Goal: Find specific page/section: Find specific page/section

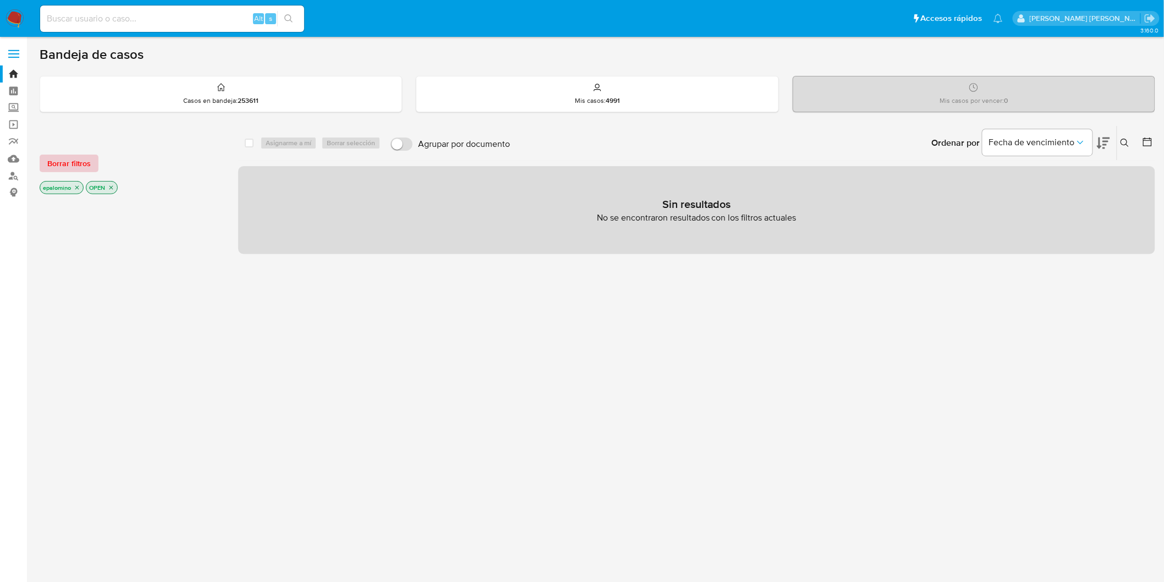
click at [72, 161] on span "Borrar filtros" at bounding box center [68, 163] width 43 height 15
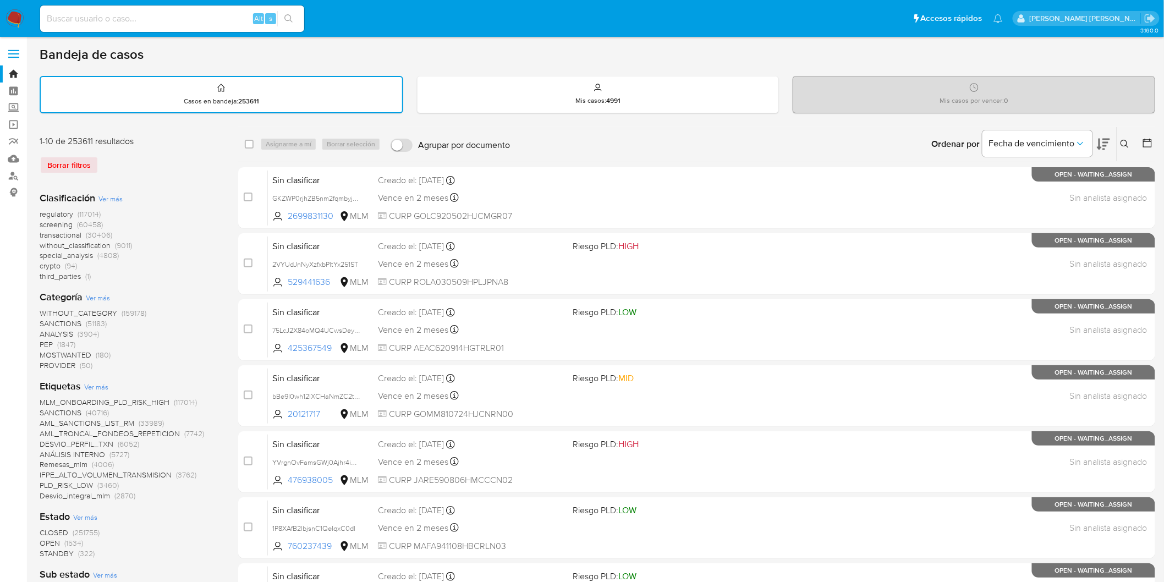
click at [15, 17] on img at bounding box center [15, 18] width 19 height 19
click at [223, 253] on div "1-10 de 253611 resultados Borrar filtros Clasificación Ver más regulatory (1170…" at bounding box center [598, 586] width 1116 height 919
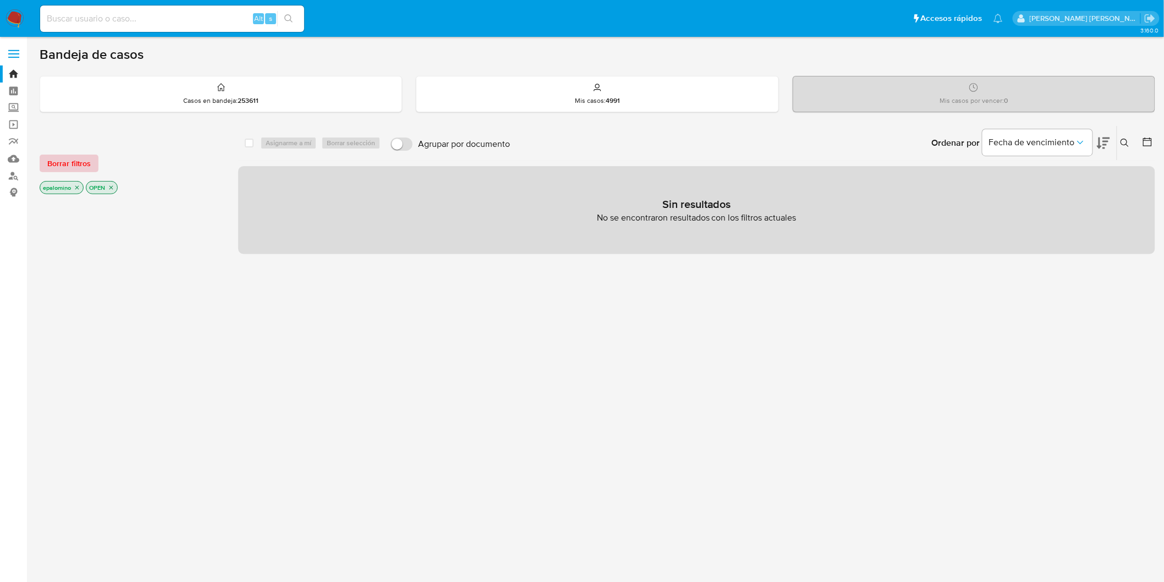
click at [74, 163] on span "Borrar filtros" at bounding box center [68, 163] width 43 height 15
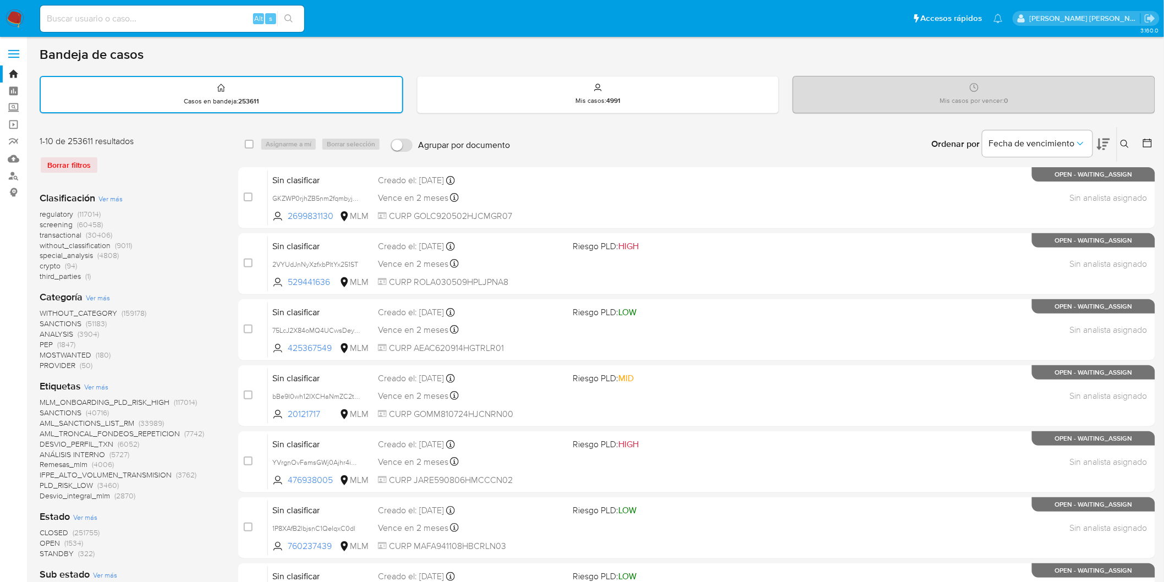
click at [20, 20] on img at bounding box center [15, 18] width 19 height 19
